Goal: Transaction & Acquisition: Purchase product/service

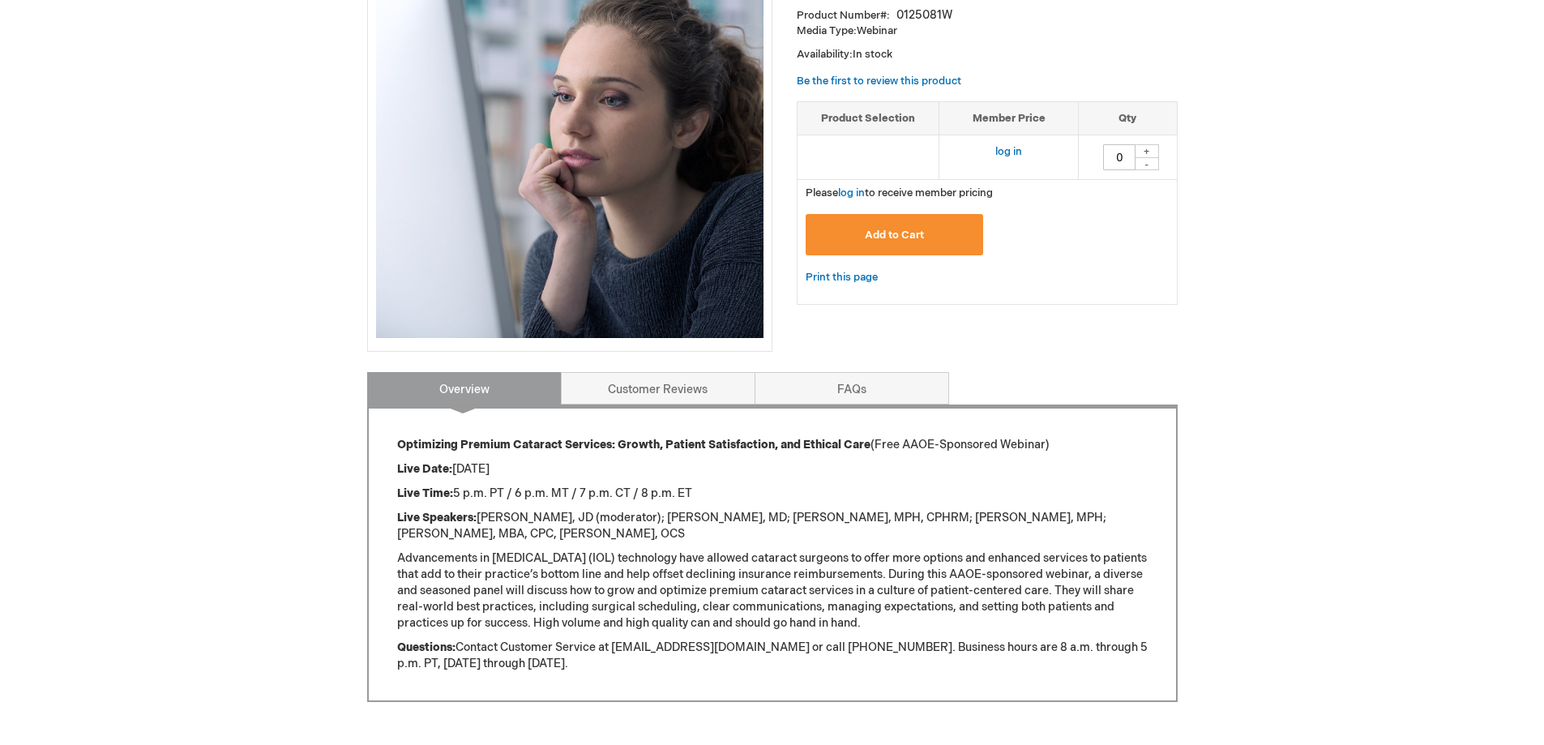
scroll to position [24, 0]
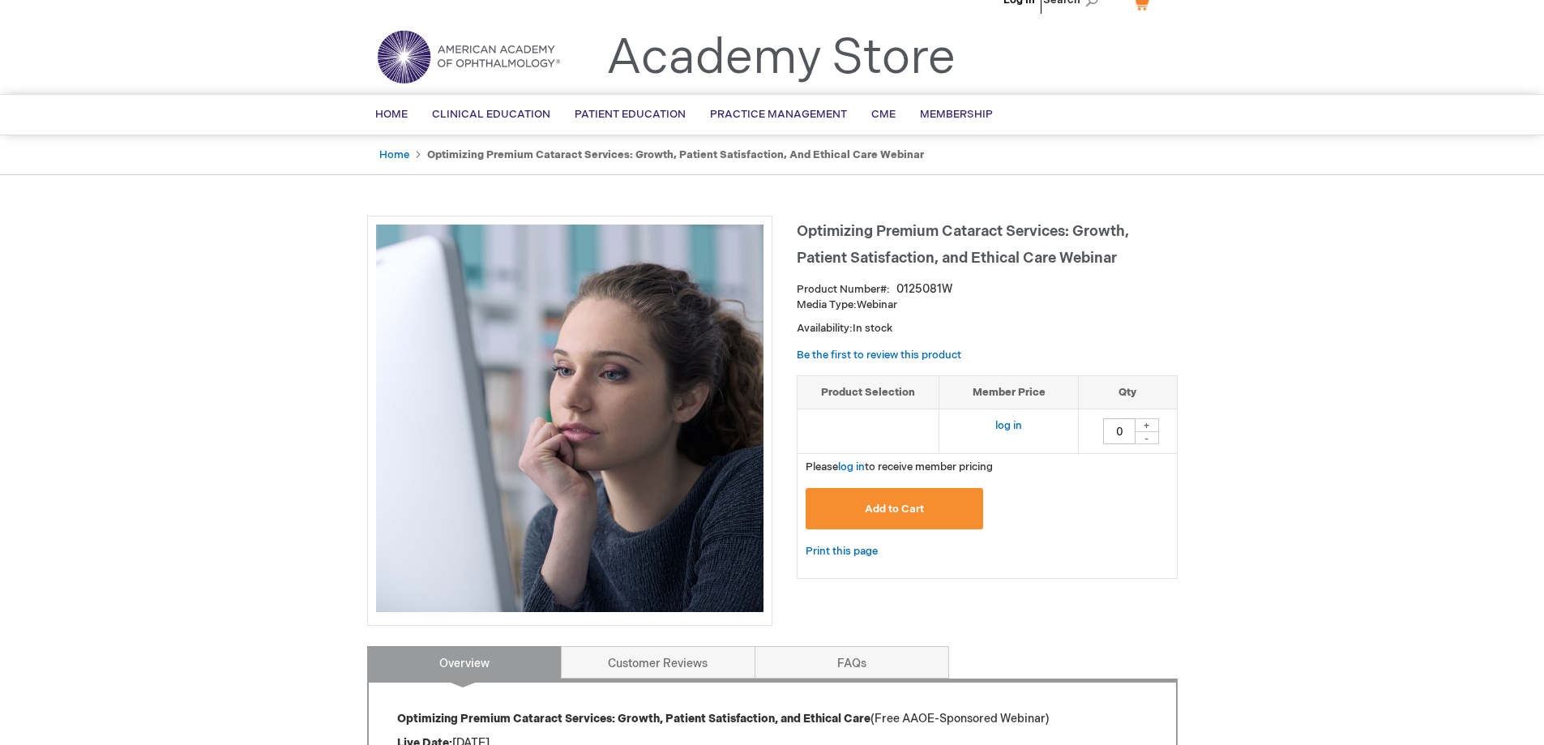
click at [870, 514] on span "Add to Cart" at bounding box center [894, 508] width 59 height 13
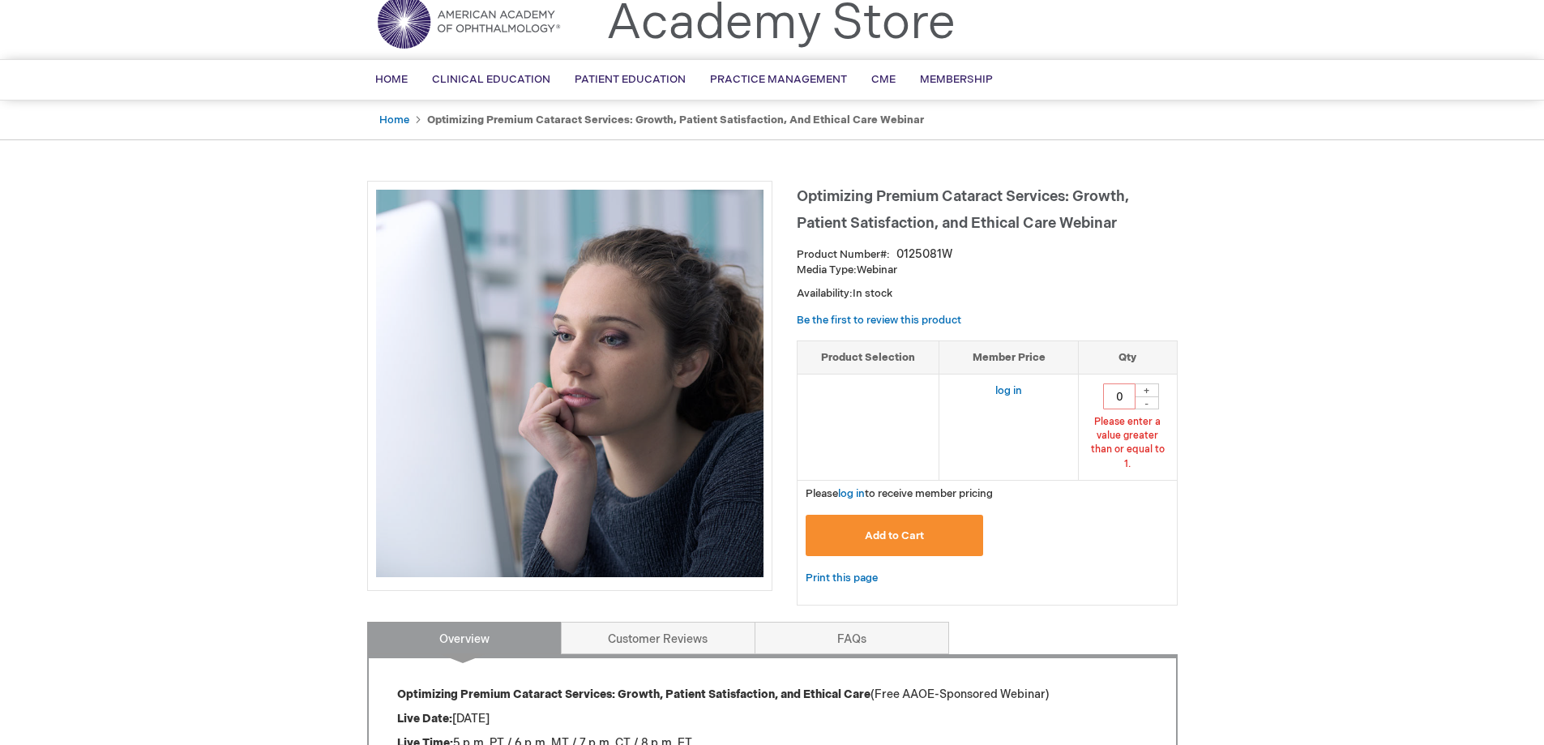
scroll to position [71, 0]
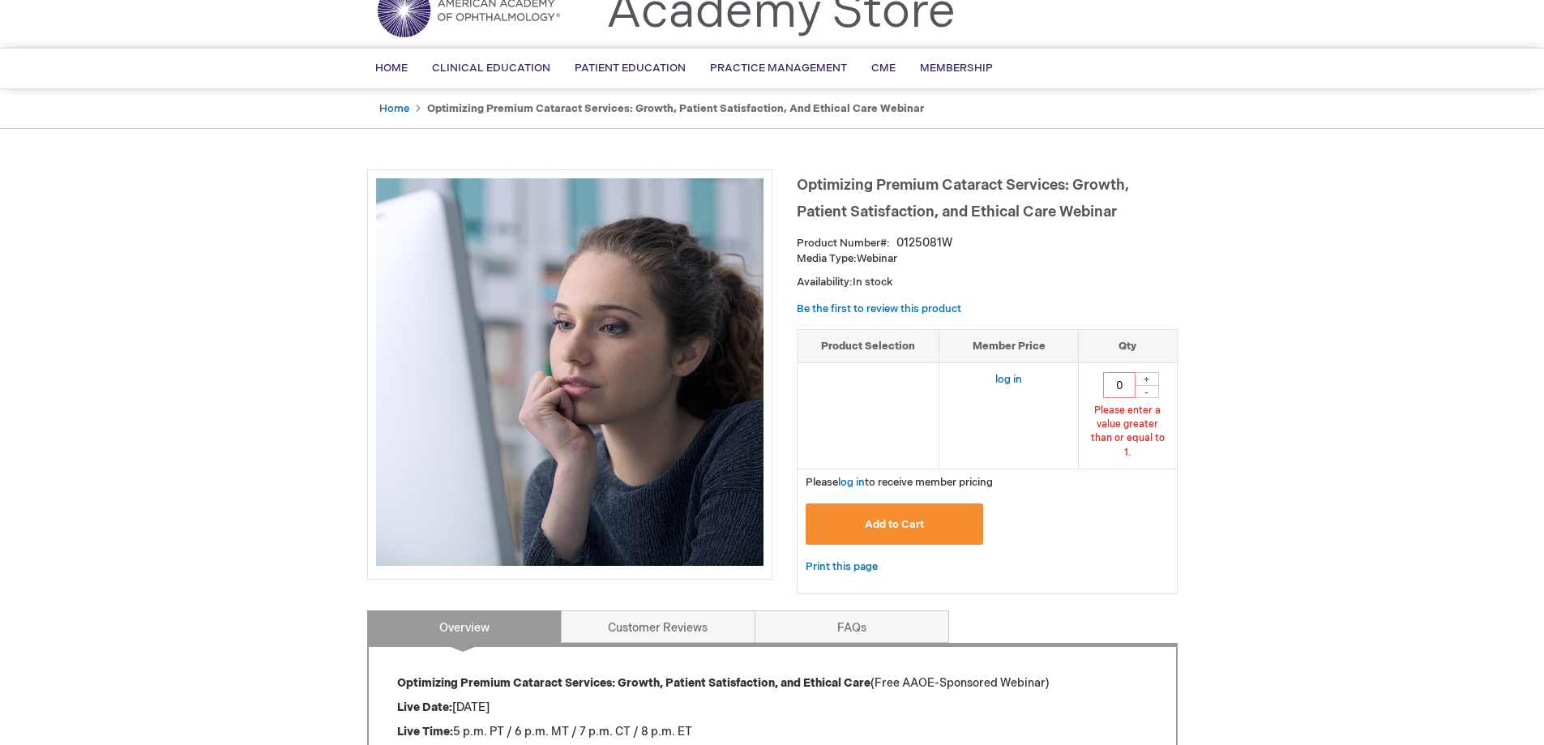
click at [1144, 378] on div "+" at bounding box center [1147, 379] width 24 height 14
type input "1"
click at [863, 510] on button "Add to Cart" at bounding box center [895, 523] width 178 height 41
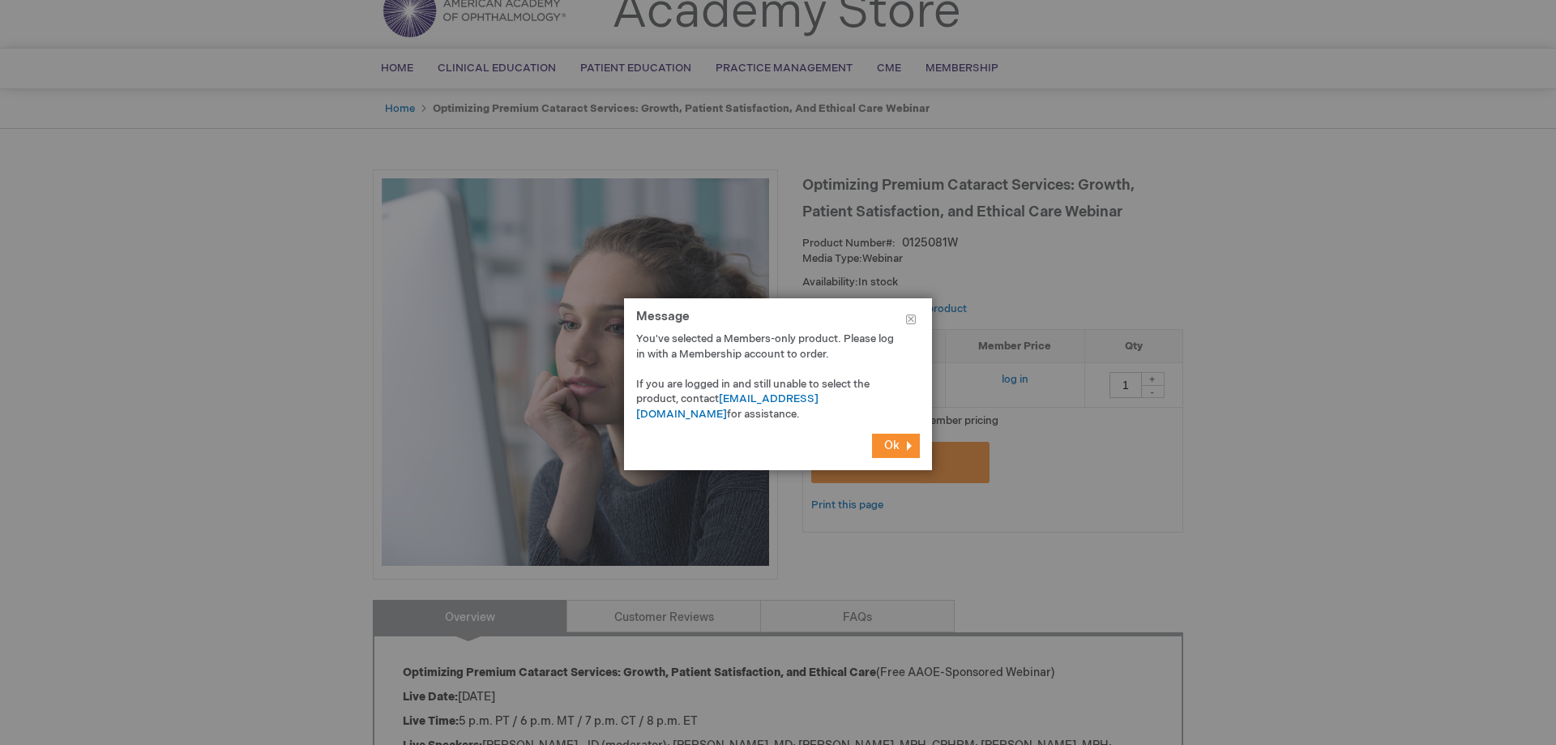
click at [891, 451] on span "Ok" at bounding box center [891, 445] width 15 height 14
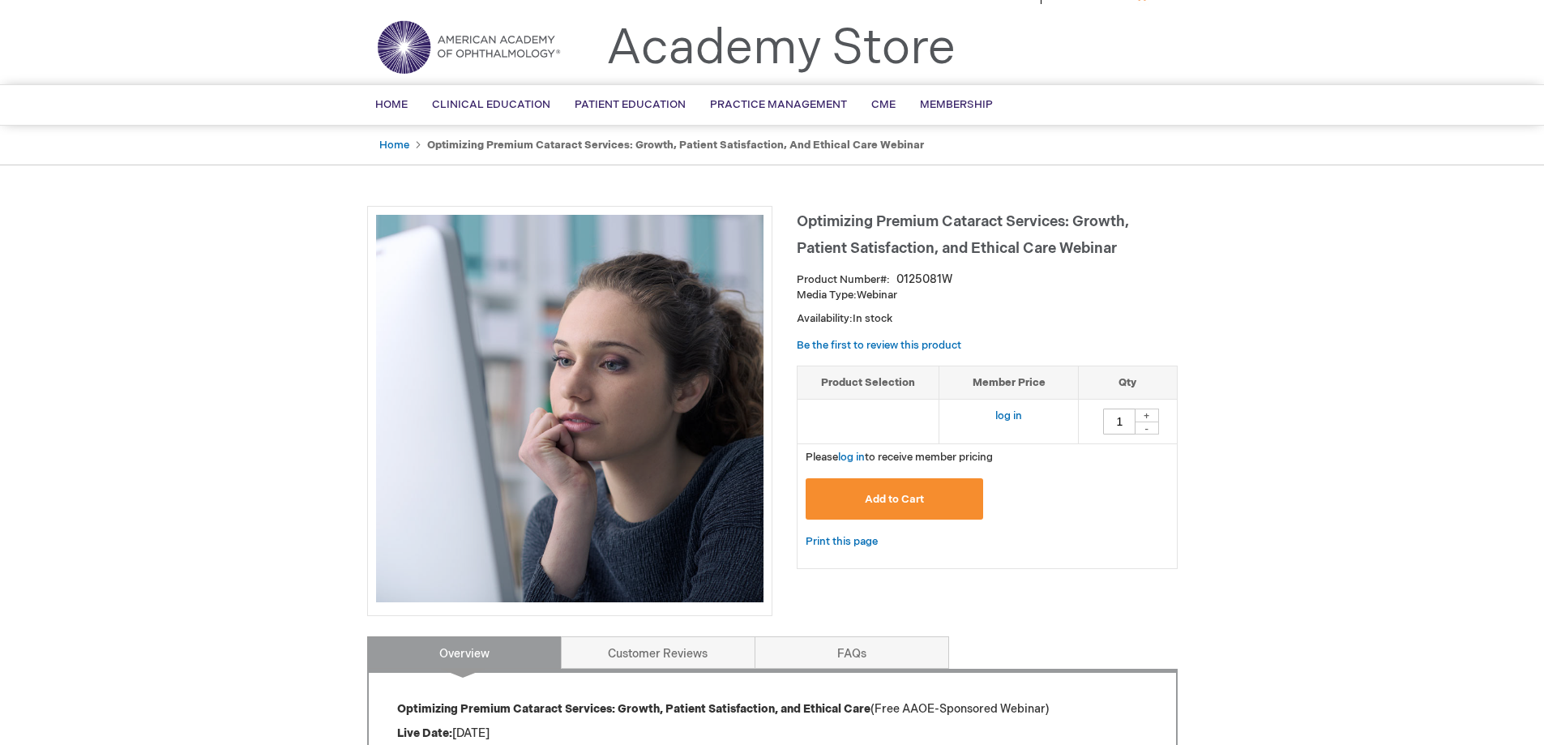
scroll to position [0, 0]
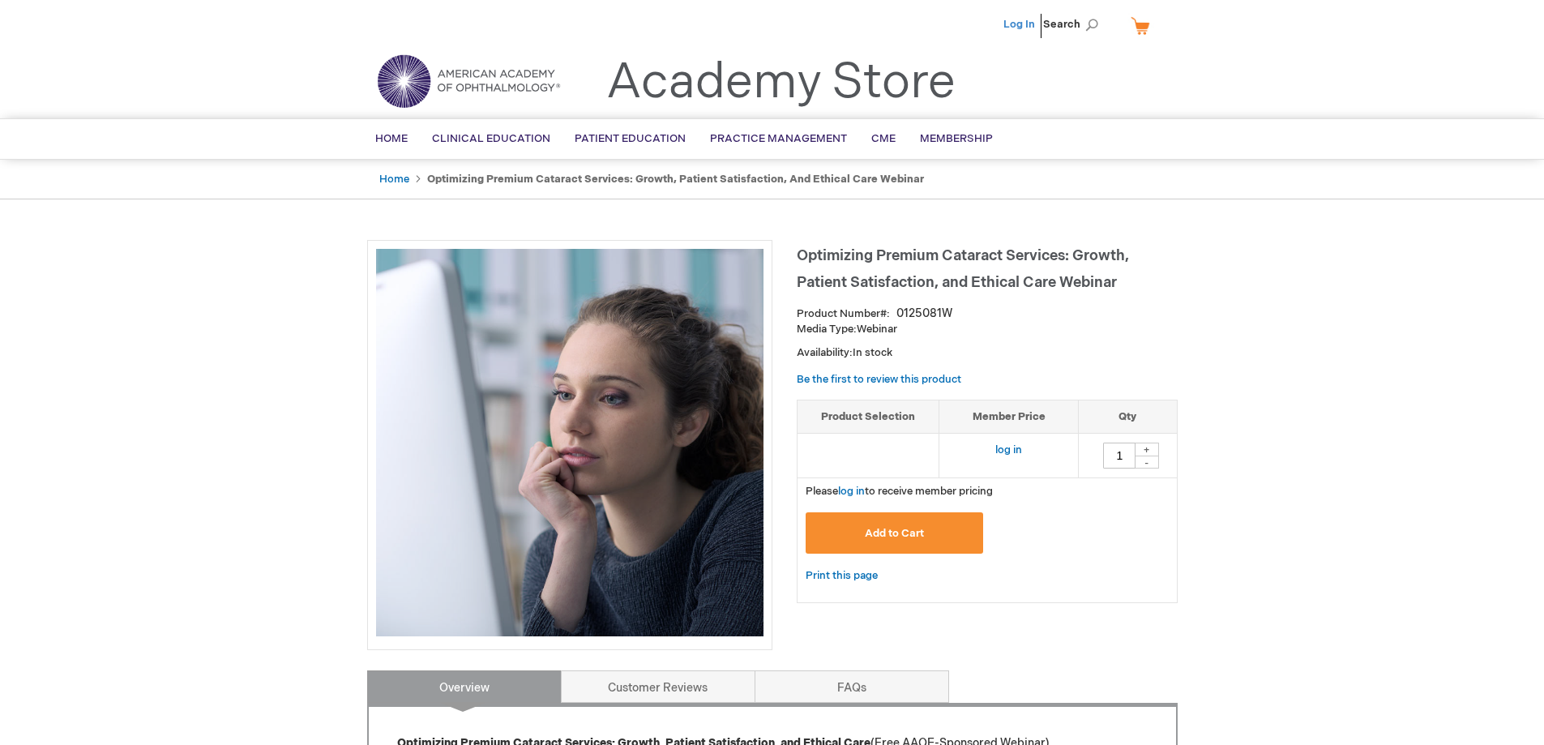
click at [1012, 18] on link "Log In" at bounding box center [1019, 24] width 32 height 13
click at [1152, 447] on div "+" at bounding box center [1147, 449] width 24 height 14
type input "1"
click at [940, 523] on button "Add to Cart" at bounding box center [895, 532] width 178 height 41
click at [1145, 28] on link "My Cart" at bounding box center [1146, 25] width 39 height 28
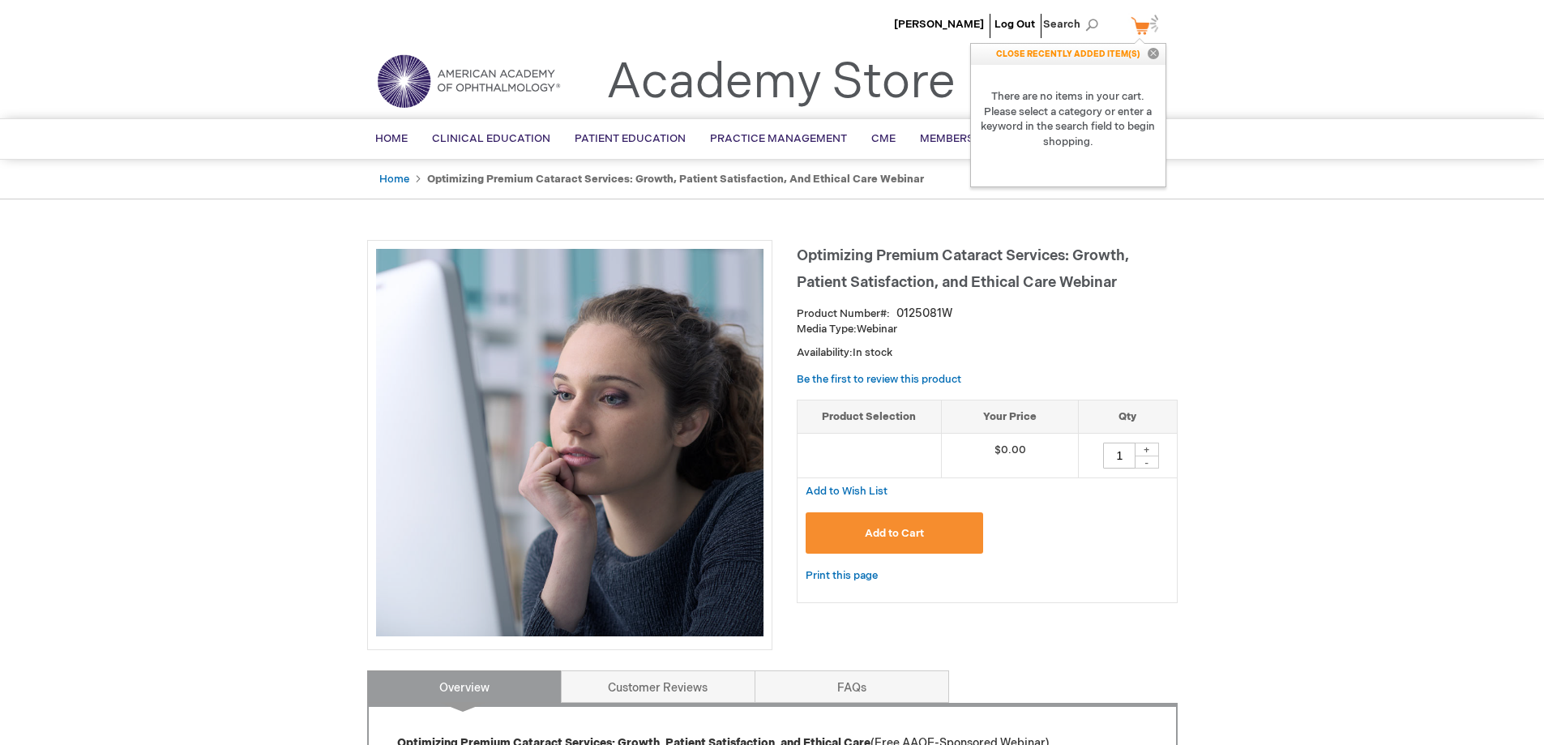
click at [879, 541] on button "Add to Cart" at bounding box center [895, 532] width 178 height 41
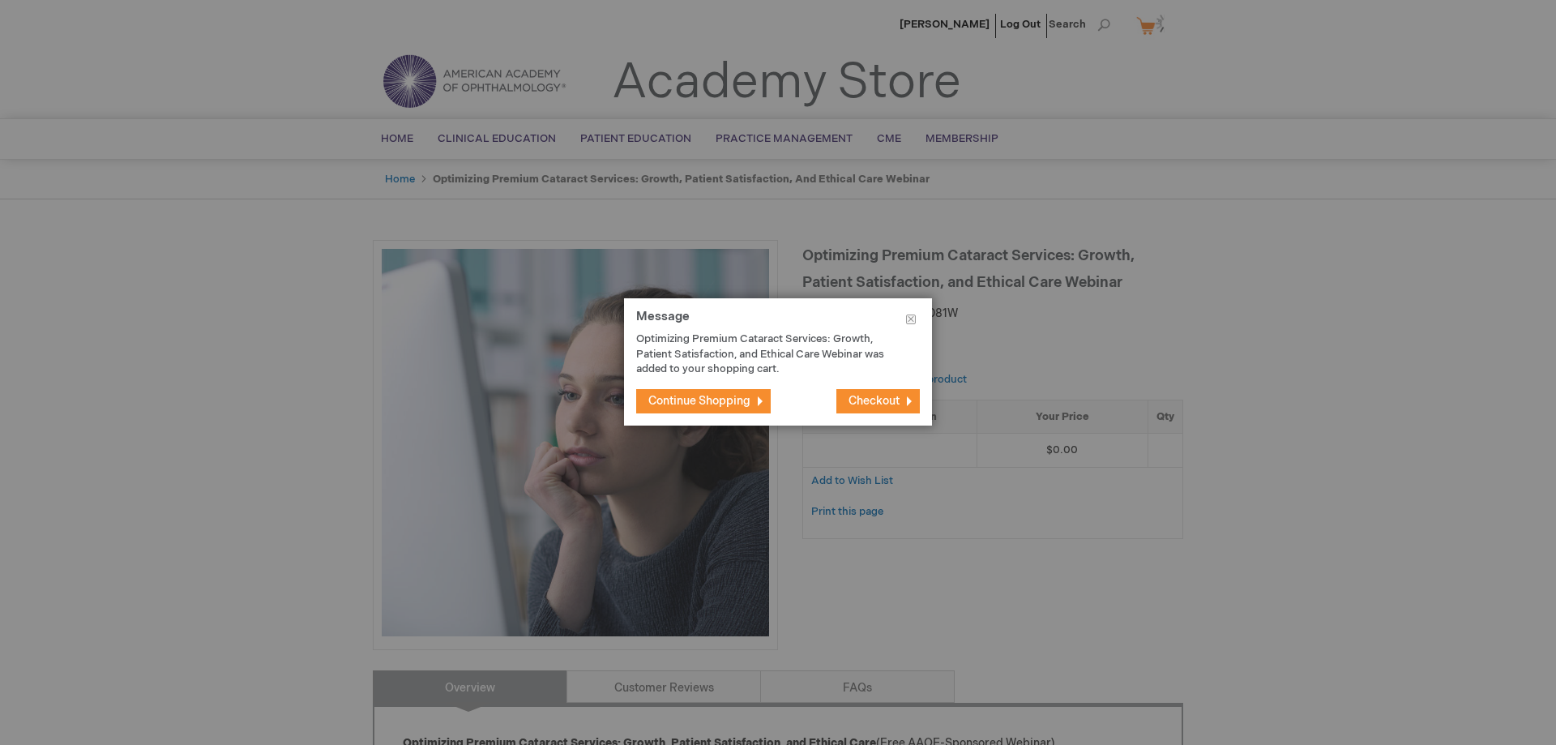
click at [868, 402] on span "Checkout" at bounding box center [874, 401] width 51 height 14
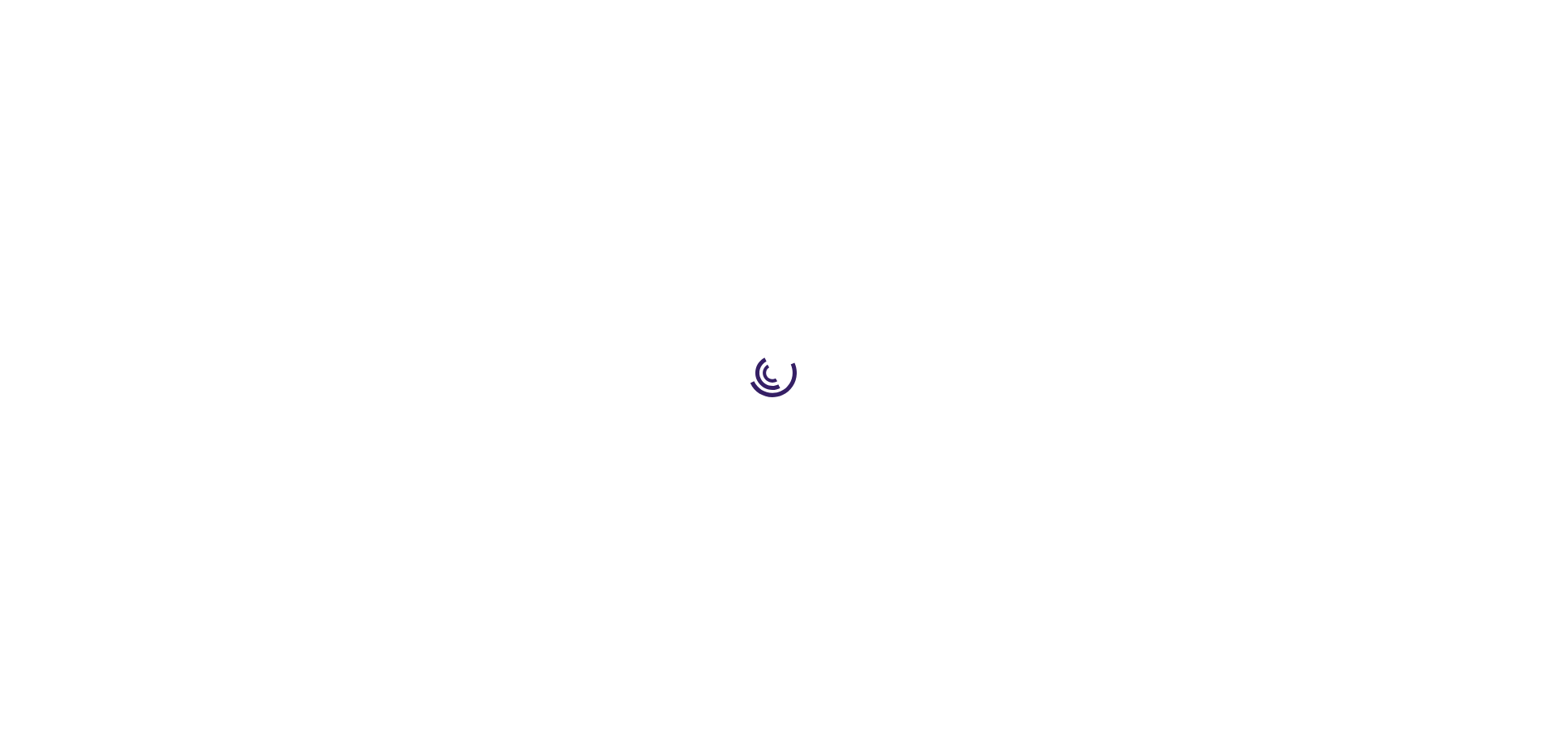
select select "US"
select select "18"
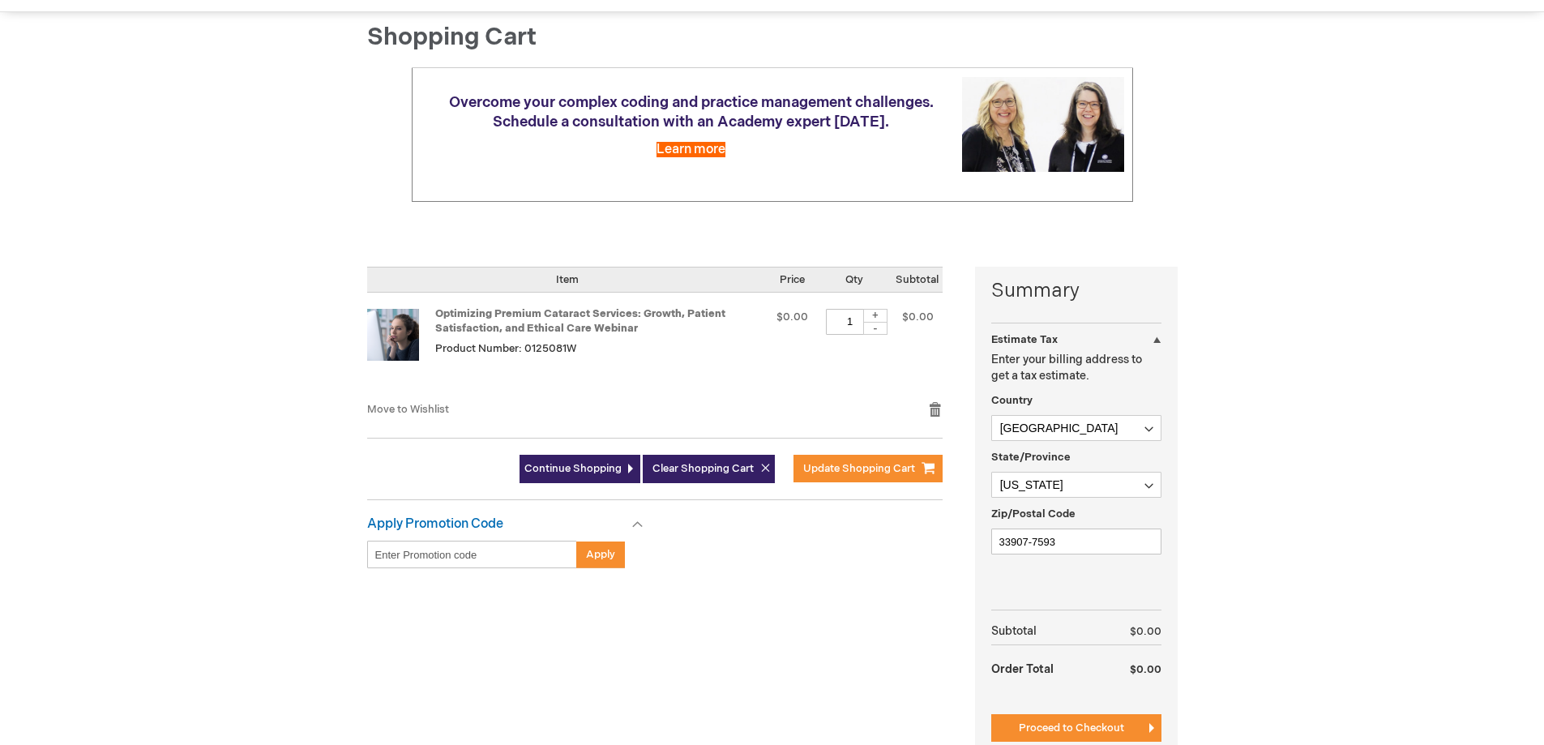
scroll to position [162, 0]
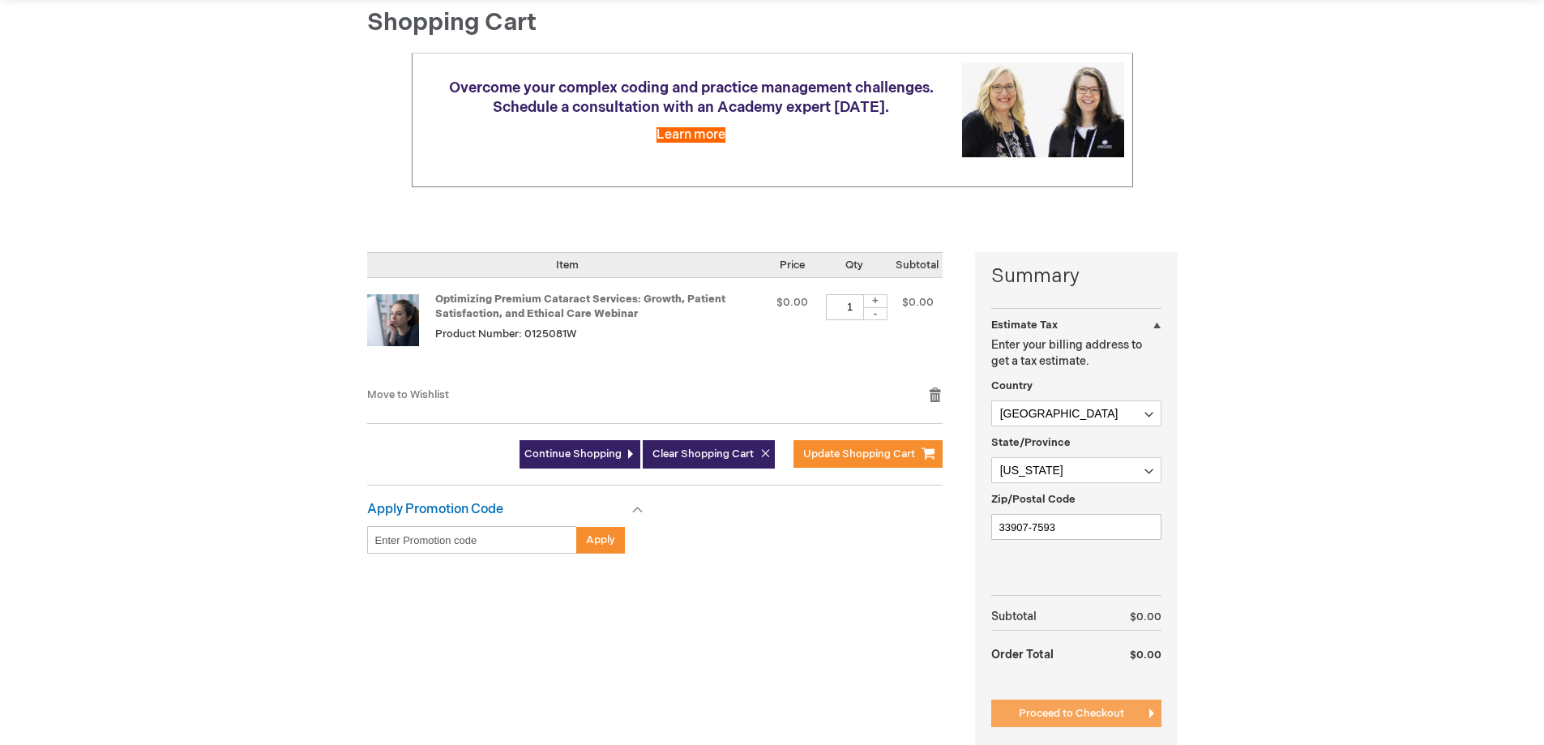
click at [1067, 715] on span "Proceed to Checkout" at bounding box center [1071, 713] width 105 height 13
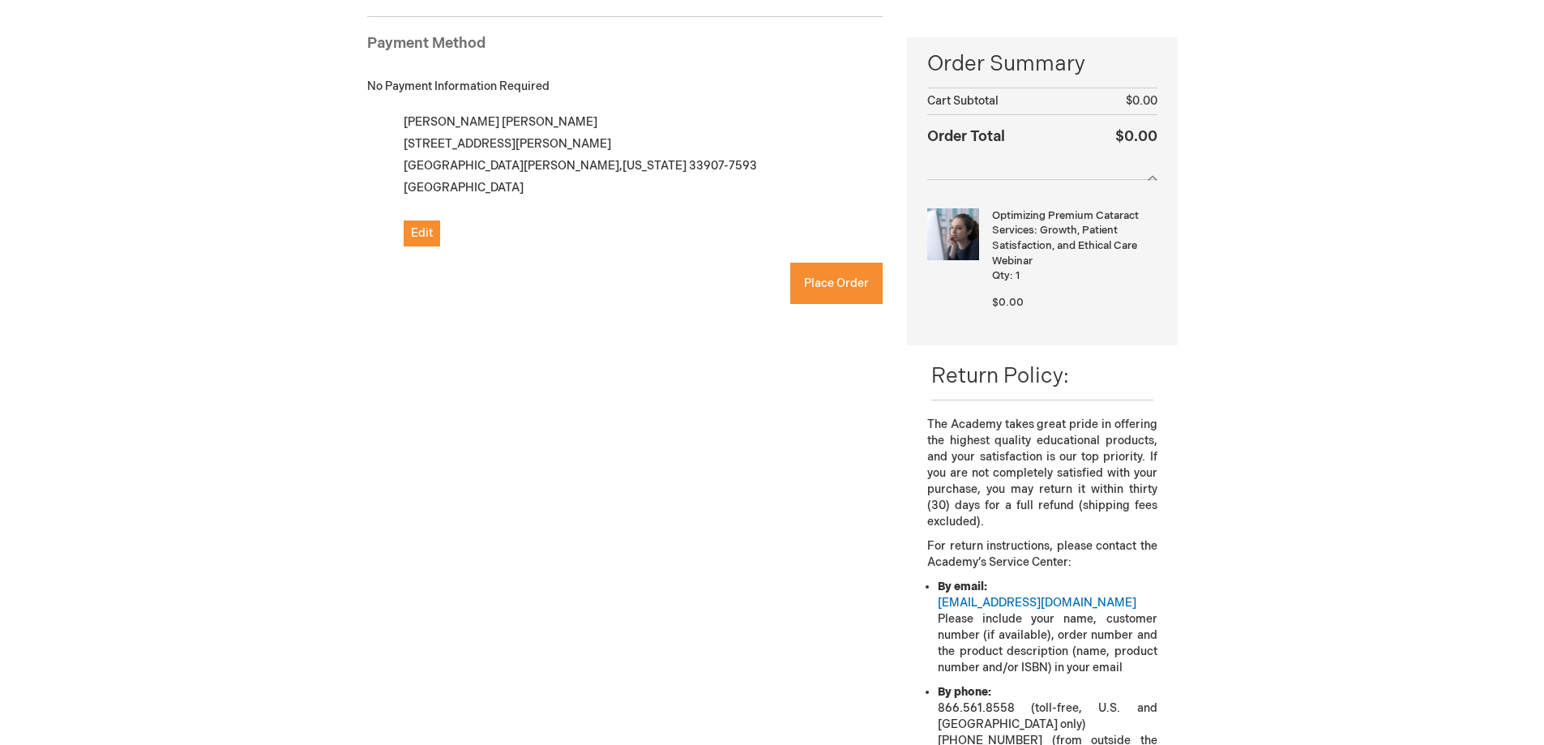
checkbox input "true"
click at [849, 275] on button "Place Order" at bounding box center [836, 283] width 92 height 41
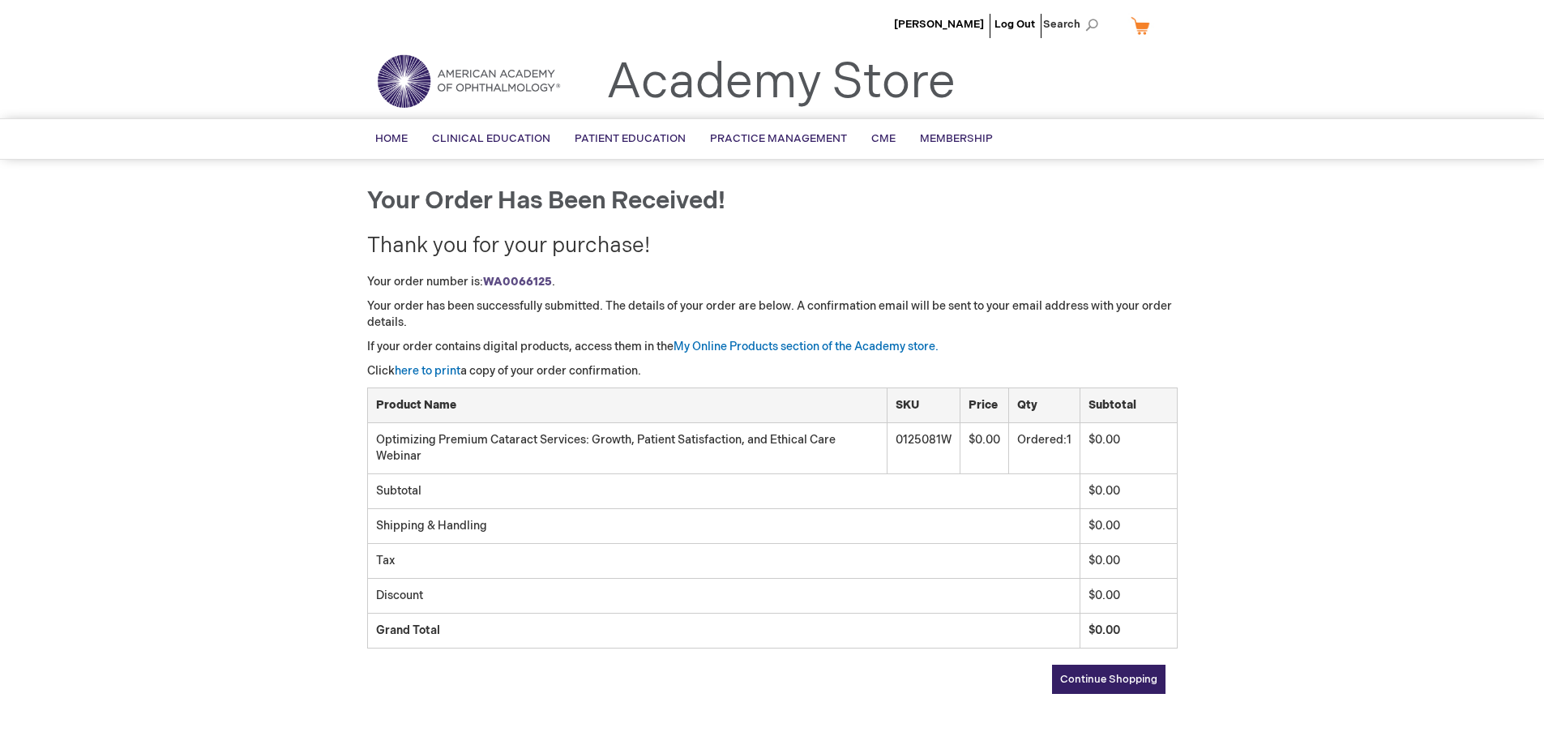
click at [1100, 670] on link "Continue Shopping" at bounding box center [1108, 679] width 113 height 29
